Goal: Task Accomplishment & Management: Use online tool/utility

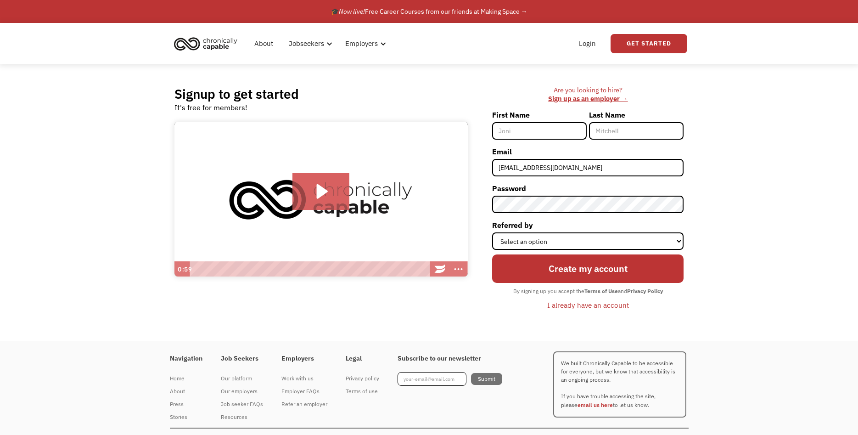
scroll to position [18, 0]
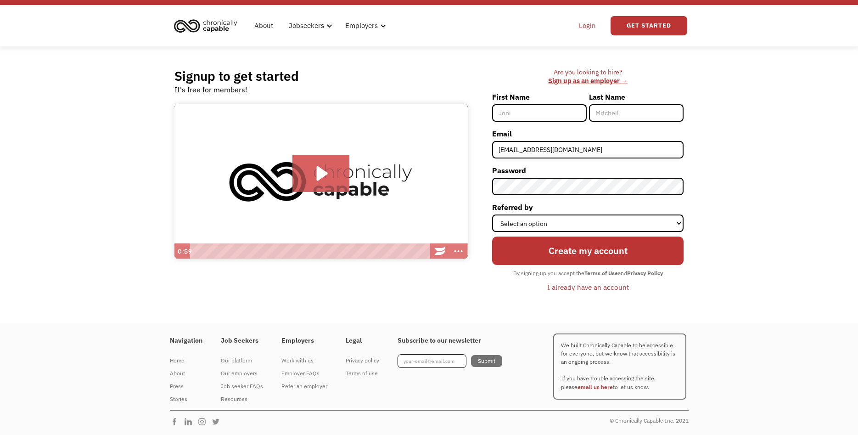
click at [584, 26] on link "Login" at bounding box center [587, 25] width 28 height 29
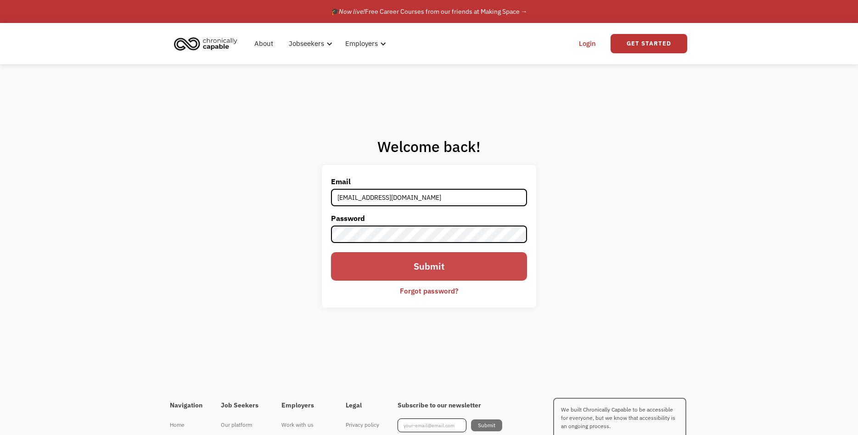
type input "[EMAIL_ADDRESS][DOMAIN_NAME]"
click at [449, 264] on input "Submit" at bounding box center [429, 266] width 196 height 28
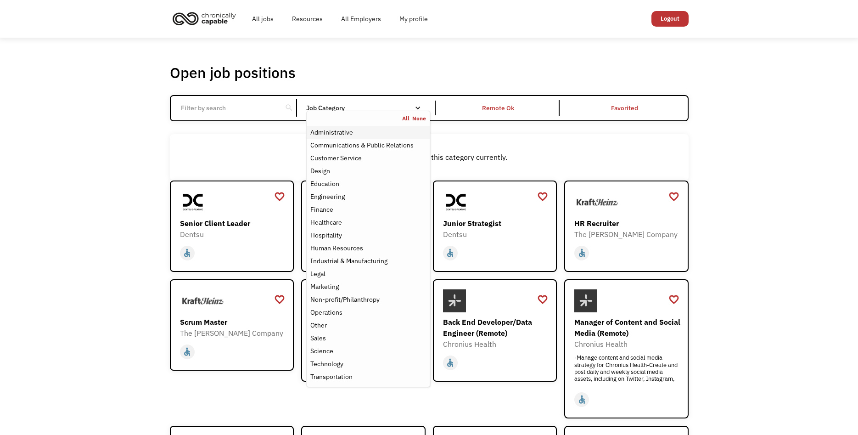
click at [363, 133] on div "Administrative" at bounding box center [367, 132] width 115 height 11
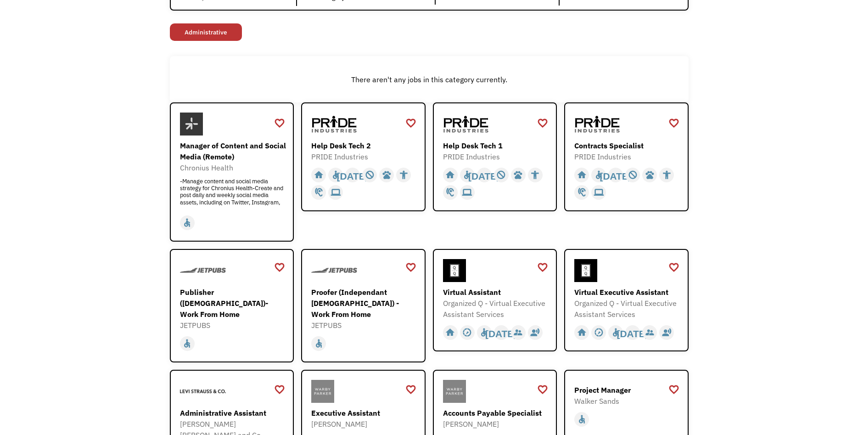
scroll to position [234, 0]
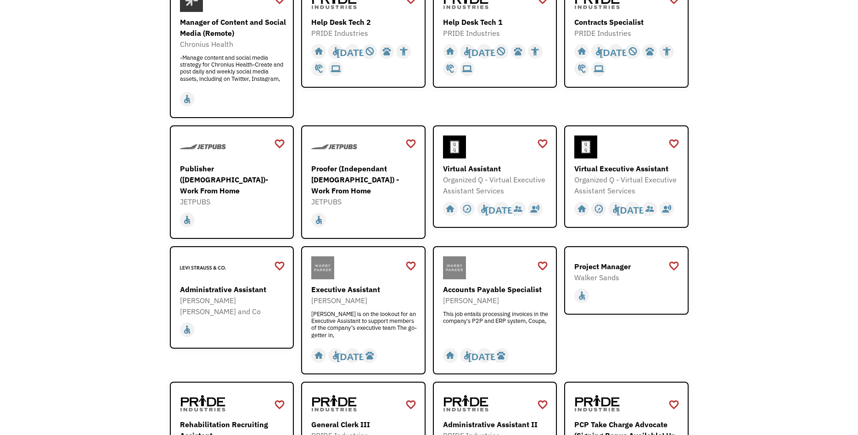
click at [86, 223] on div "Open job positions You have X liked items Search search Filter by category Admi…" at bounding box center [429, 265] width 858 height 924
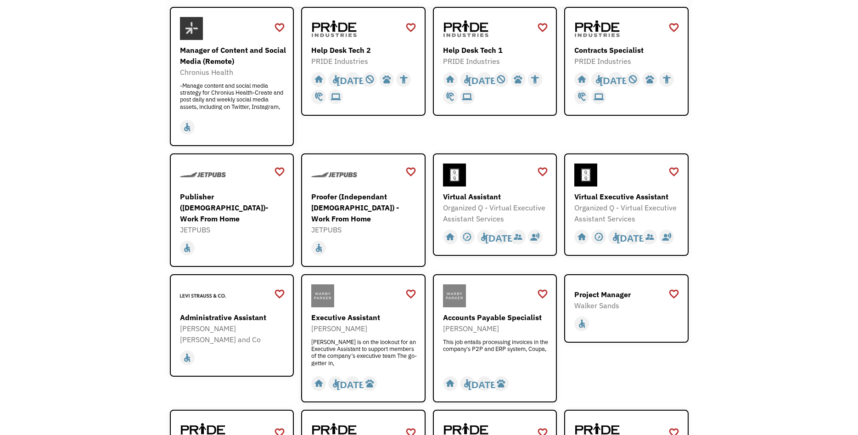
scroll to position [187, 0]
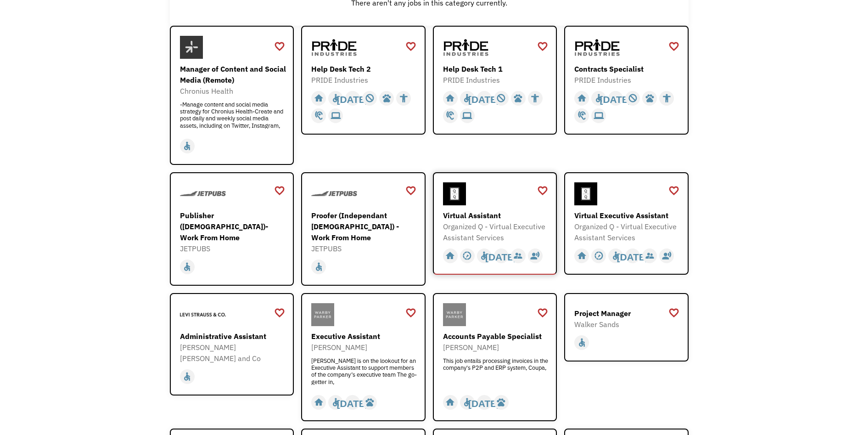
click at [530, 226] on div "Organized Q - Virtual Executive Assistant Services" at bounding box center [496, 232] width 107 height 22
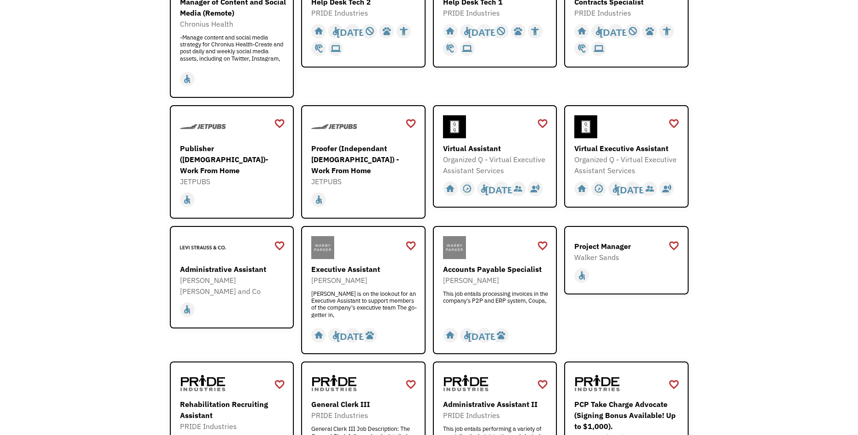
scroll to position [375, 0]
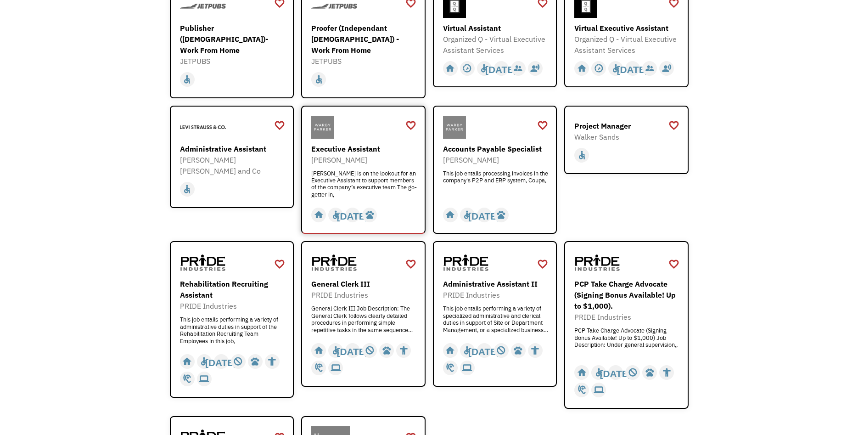
click at [349, 170] on div "Warby Parker is on the lookout for an Executive Assistant to support members of…" at bounding box center [364, 184] width 107 height 28
click at [86, 163] on div "Open job positions You have X liked items Search search Filter by category Admi…" at bounding box center [429, 125] width 858 height 924
click at [233, 143] on div "Administrative Assistant" at bounding box center [233, 148] width 107 height 11
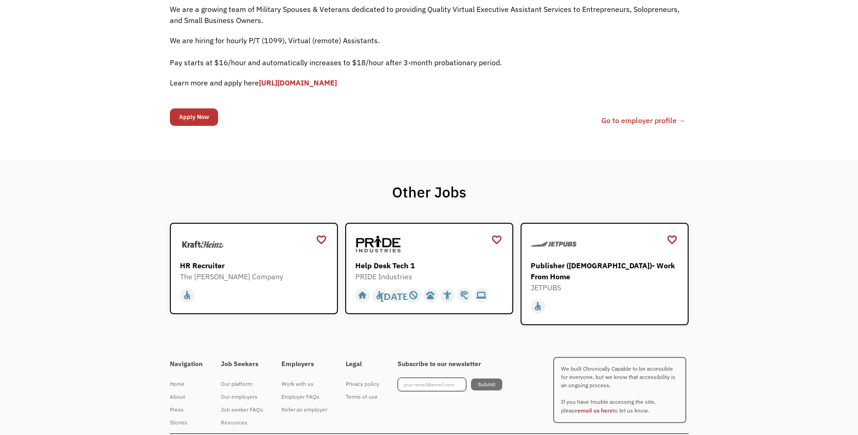
scroll to position [268, 0]
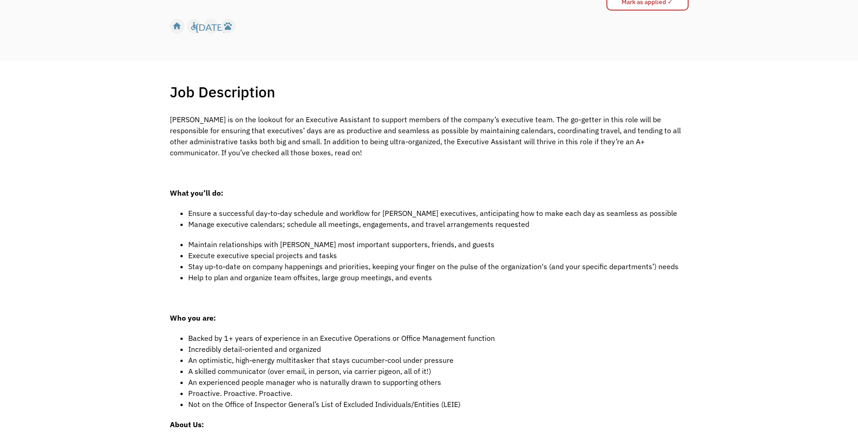
scroll to position [94, 0]
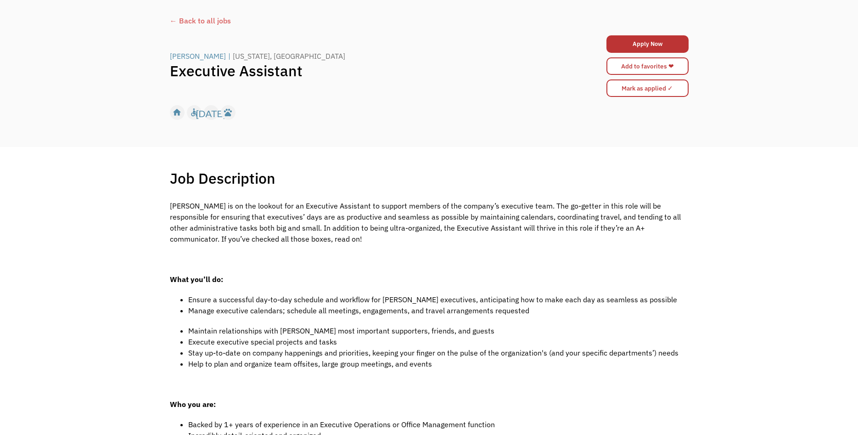
scroll to position [47, 0]
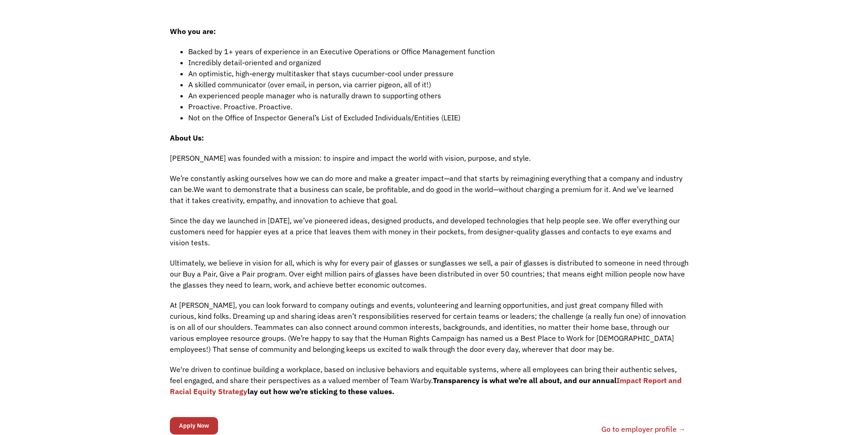
scroll to position [421, 0]
click at [124, 186] on div "Job Description Filter using keywords Search Warby Parker is on the lookout for…" at bounding box center [429, 121] width 858 height 695
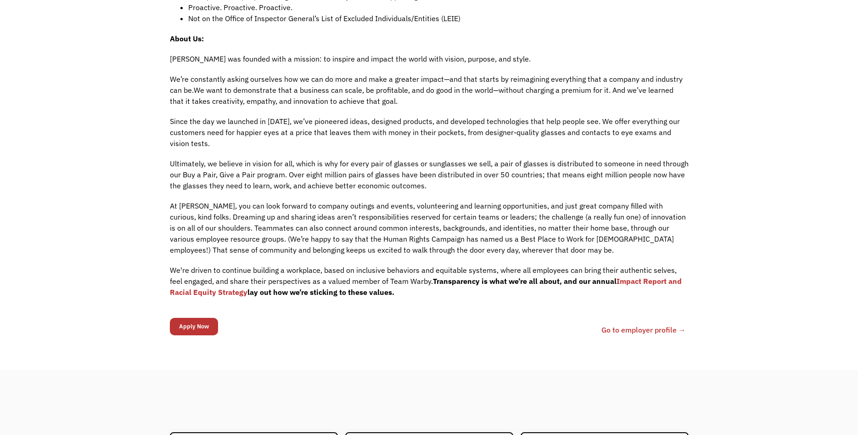
scroll to position [562, 0]
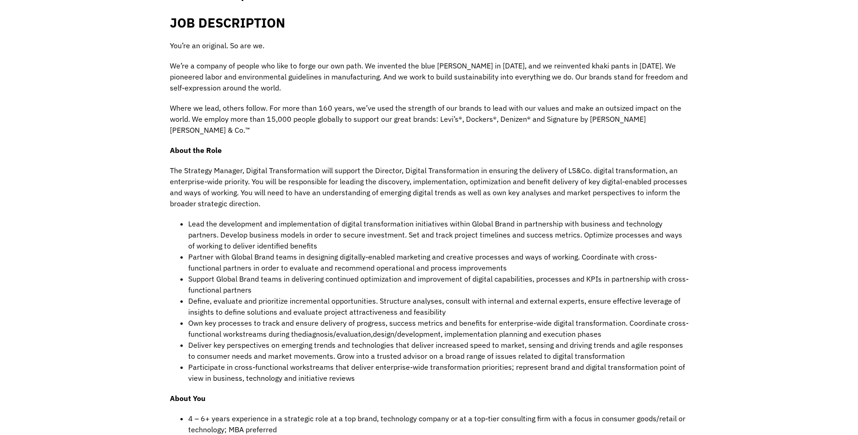
scroll to position [234, 0]
click at [112, 140] on div "Job Description Filter using keywords Search JOB DESCRIPTION You’re an original…" at bounding box center [429, 401] width 858 height 880
click at [153, 215] on div "Job Description Filter using keywords Search JOB DESCRIPTION You’re an original…" at bounding box center [429, 401] width 858 height 880
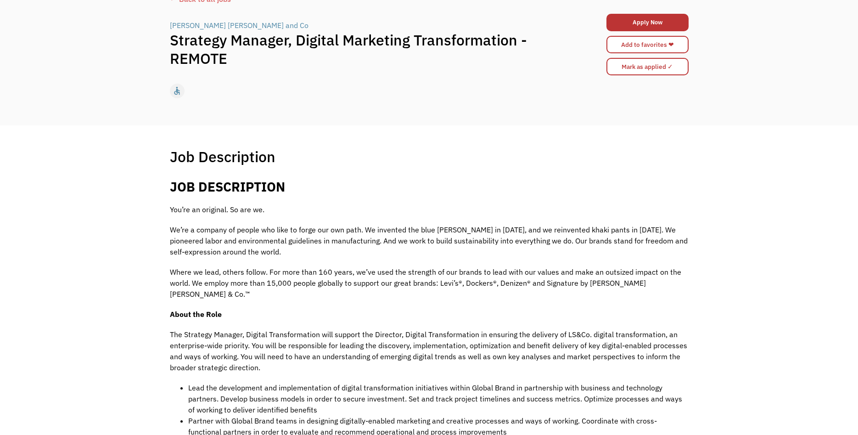
scroll to position [0, 0]
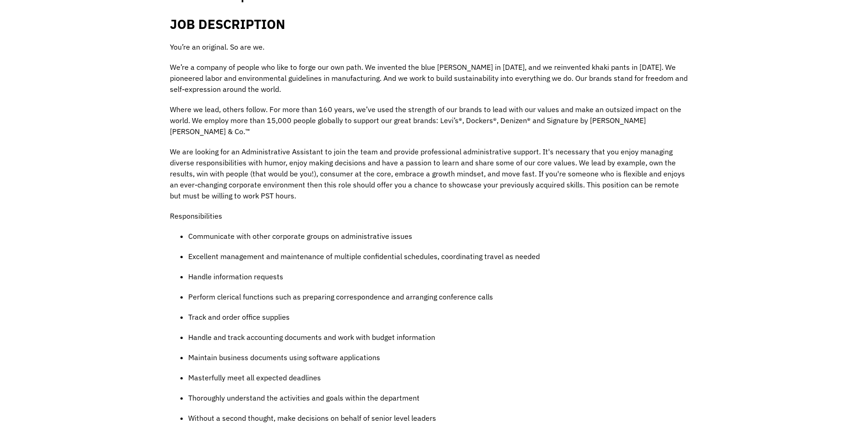
scroll to position [234, 0]
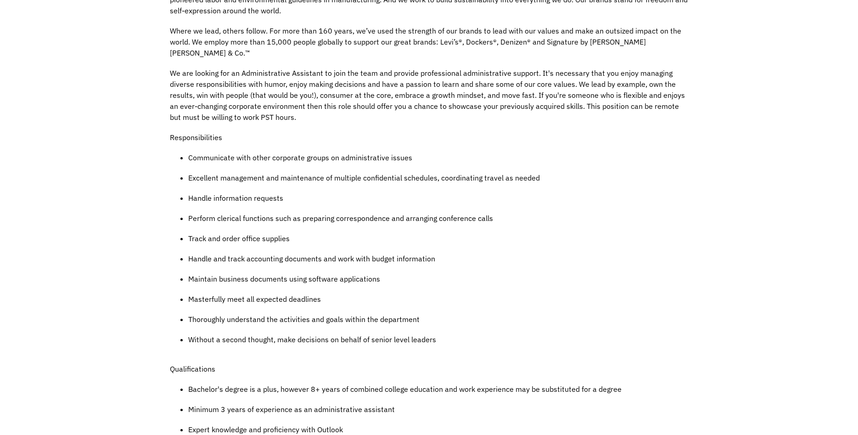
scroll to position [328, 0]
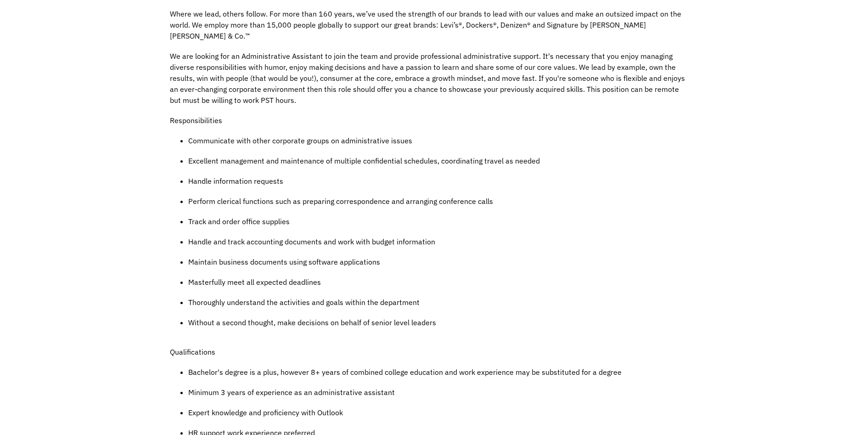
click at [109, 158] on div "Job Description Filter using keywords Search JOB DESCRIPTION You’re an original…" at bounding box center [429, 371] width 858 height 1009
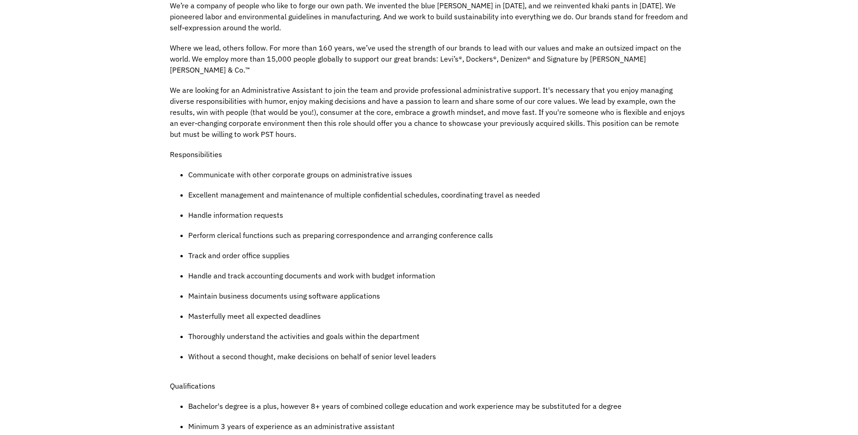
scroll to position [281, 0]
